Goal: Task Accomplishment & Management: Manage account settings

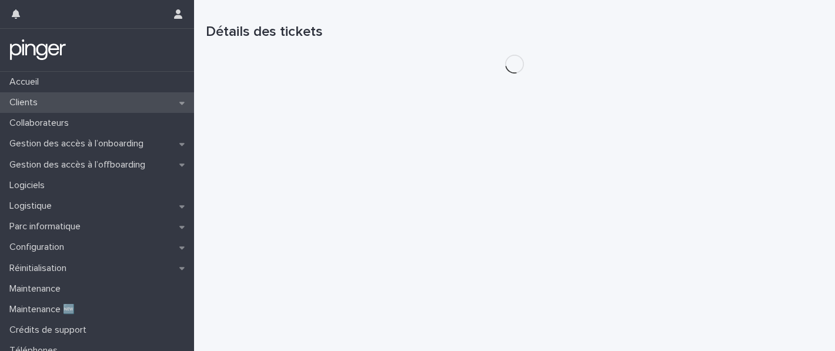
click at [59, 105] on div "Clients" at bounding box center [97, 102] width 194 height 21
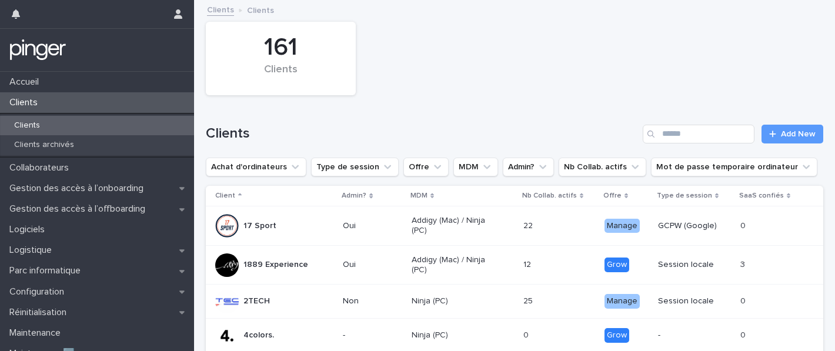
click at [707, 143] on div "Clients Add New" at bounding box center [514, 129] width 617 height 56
click at [693, 131] on input "Search" at bounding box center [699, 134] width 112 height 19
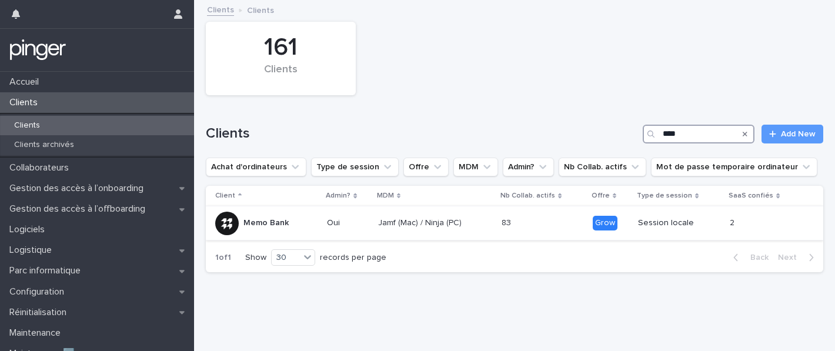
type input "****"
click at [302, 223] on div "Memo Bank" at bounding box center [266, 224] width 102 height 24
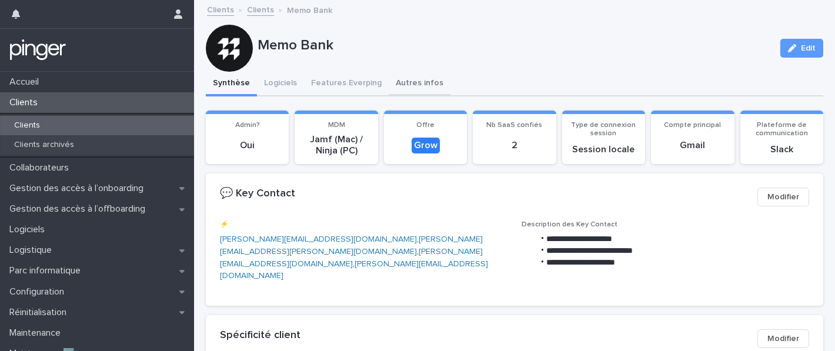
click at [399, 83] on button "Autres infos" at bounding box center [420, 84] width 62 height 25
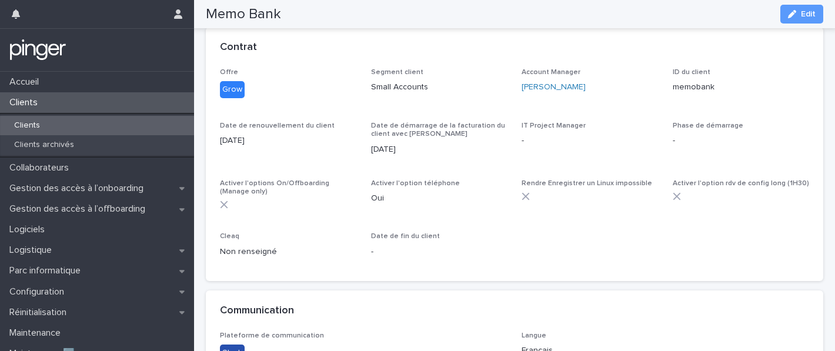
scroll to position [506, 0]
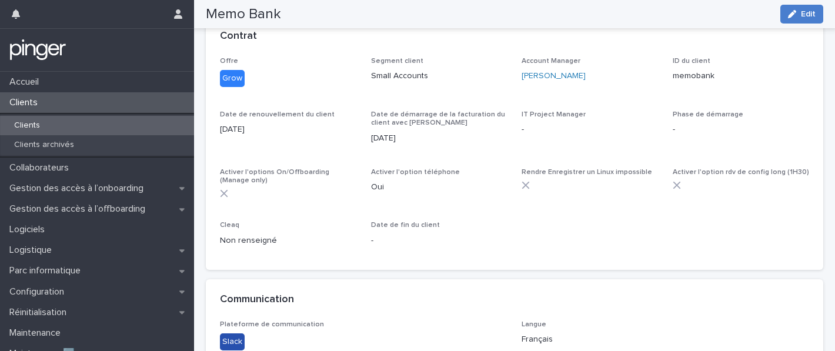
click at [797, 11] on div "button" at bounding box center [794, 14] width 13 height 8
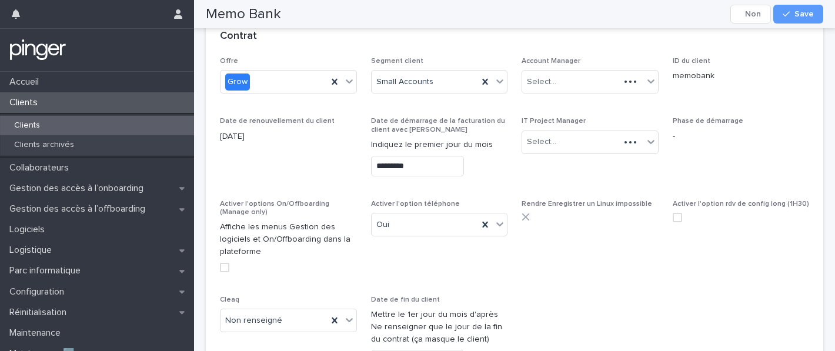
scroll to position [570, 0]
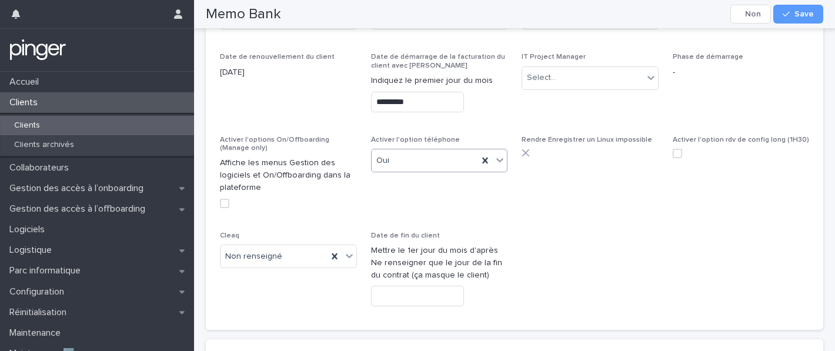
click at [413, 155] on div "Oui" at bounding box center [425, 160] width 107 height 19
click at [657, 210] on span "Rendre Enregistrer un Linux impossible" at bounding box center [590, 177] width 137 height 82
click at [815, 18] on button "Save" at bounding box center [798, 14] width 50 height 19
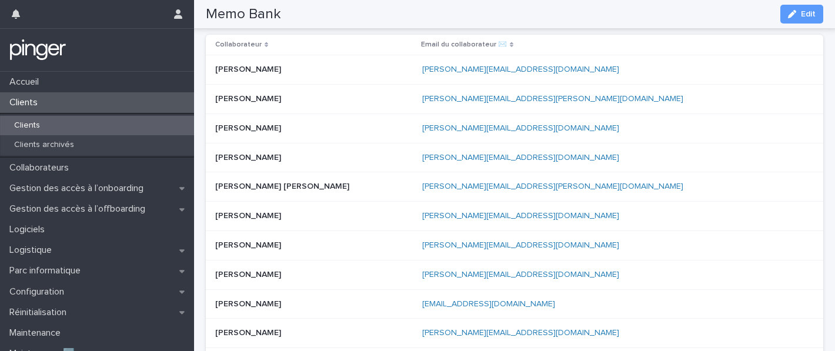
scroll to position [0, 0]
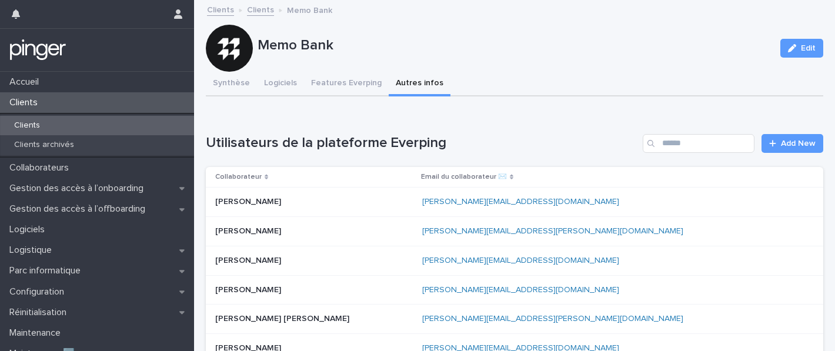
click at [103, 101] on div "Clients" at bounding box center [97, 102] width 194 height 21
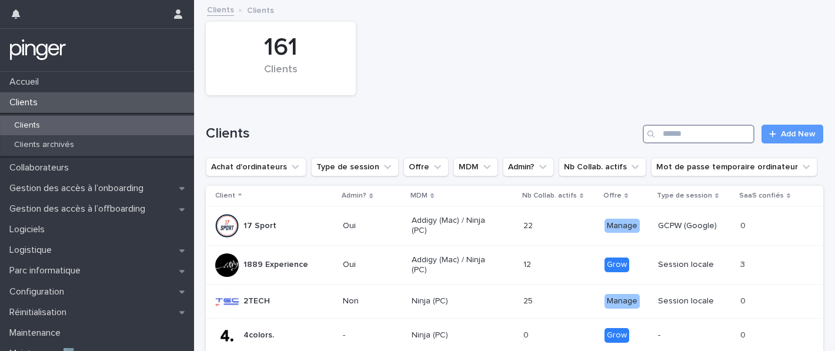
click at [683, 138] on input "Search" at bounding box center [699, 134] width 112 height 19
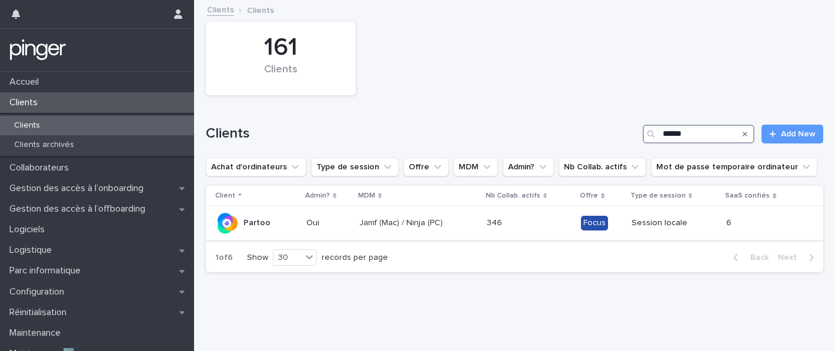
type input "******"
click at [433, 214] on div "Jamf (Mac) / Ninja (PC)" at bounding box center [418, 222] width 119 height 19
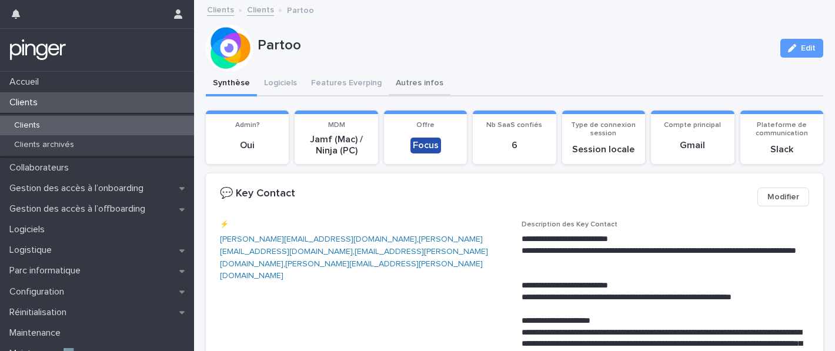
click at [396, 85] on button "Autres infos" at bounding box center [420, 84] width 62 height 25
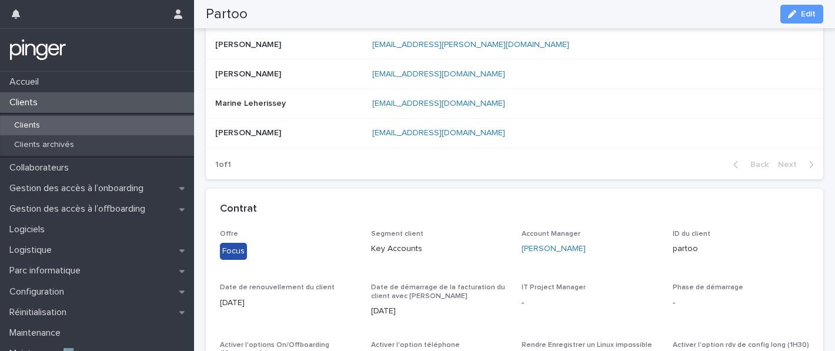
scroll to position [369, 0]
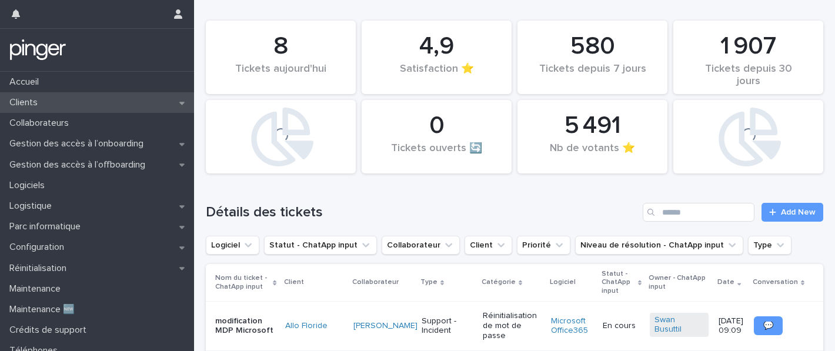
click at [100, 103] on div "Clients" at bounding box center [97, 102] width 194 height 21
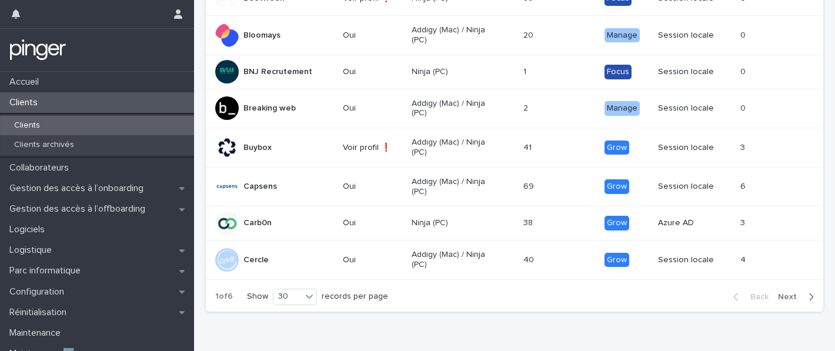
scroll to position [1030, 0]
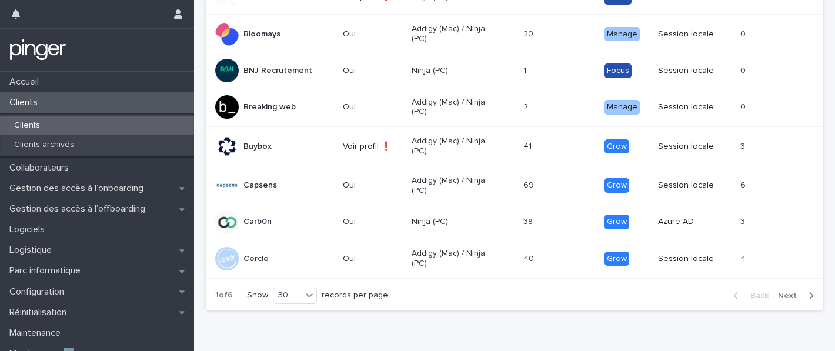
click at [798, 301] on button "Next" at bounding box center [798, 295] width 50 height 11
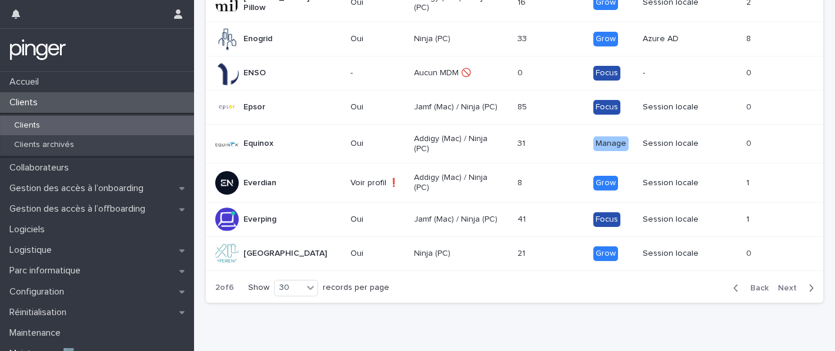
scroll to position [1058, 0]
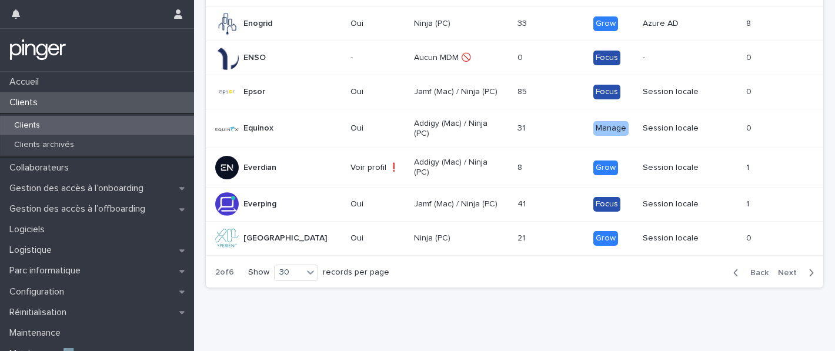
click at [809, 268] on icon "button" at bounding box center [810, 273] width 5 height 11
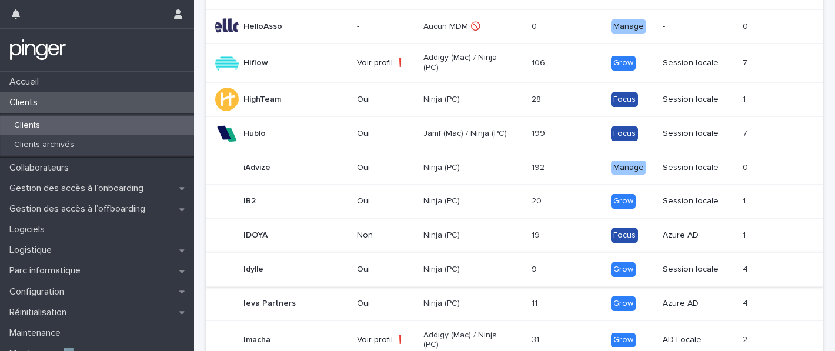
scroll to position [1043, 0]
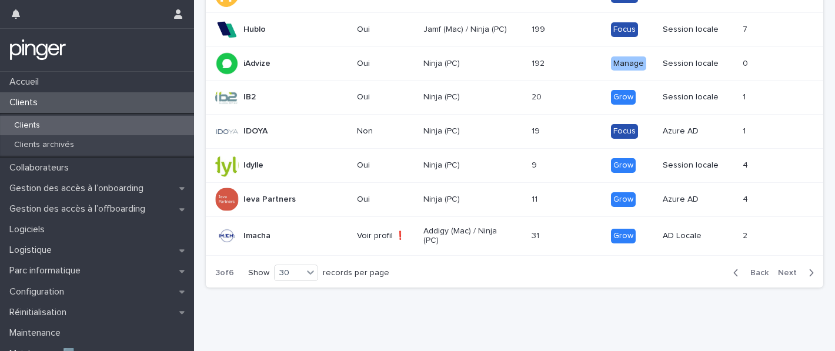
click at [800, 260] on div "Back Next" at bounding box center [773, 272] width 99 height 29
click at [800, 269] on span "Next" at bounding box center [791, 273] width 26 height 8
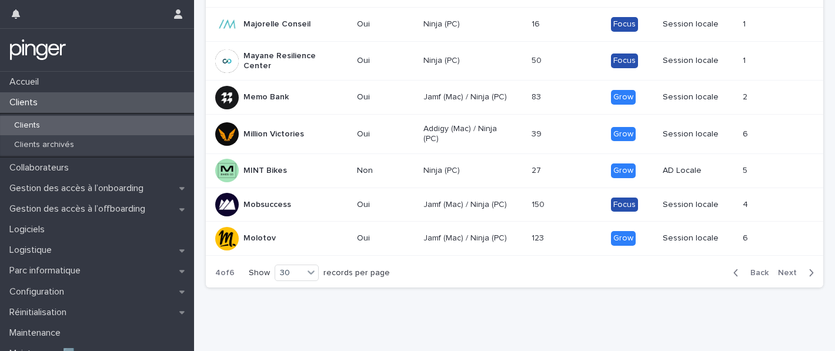
click at [800, 269] on span "Next" at bounding box center [791, 273] width 26 height 8
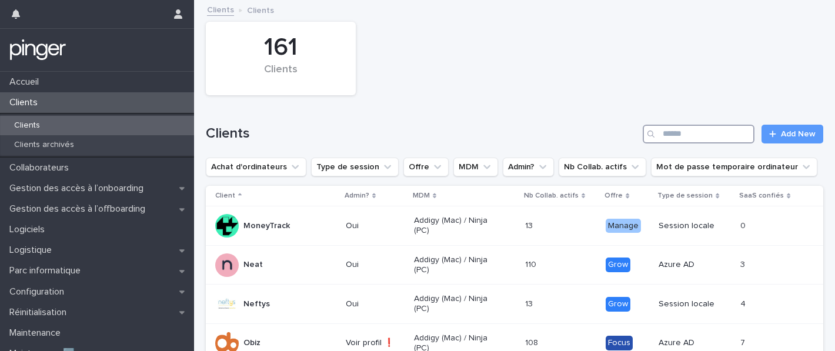
click at [693, 141] on input "Search" at bounding box center [699, 134] width 112 height 19
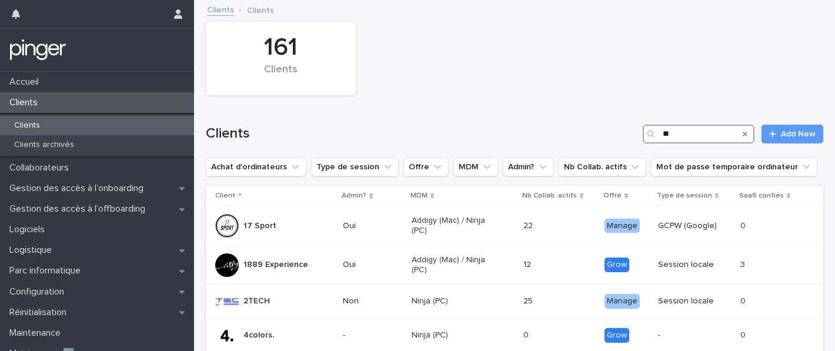
type input "***"
